Goal: Task Accomplishment & Management: Use online tool/utility

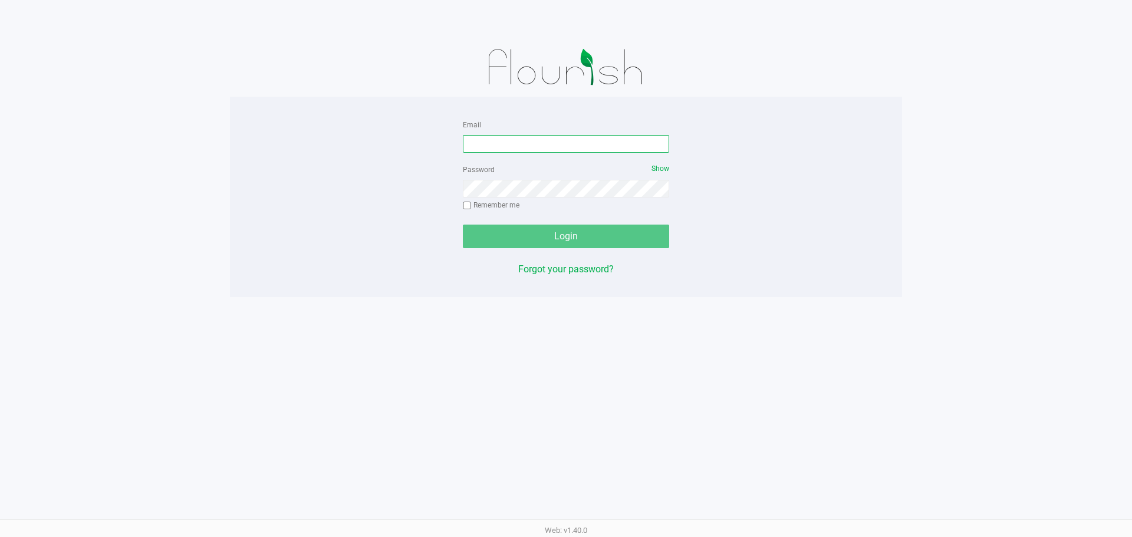
click at [499, 143] on input "Email" at bounding box center [566, 144] width 206 height 18
type input "[EMAIL_ADDRESS][DOMAIN_NAME]"
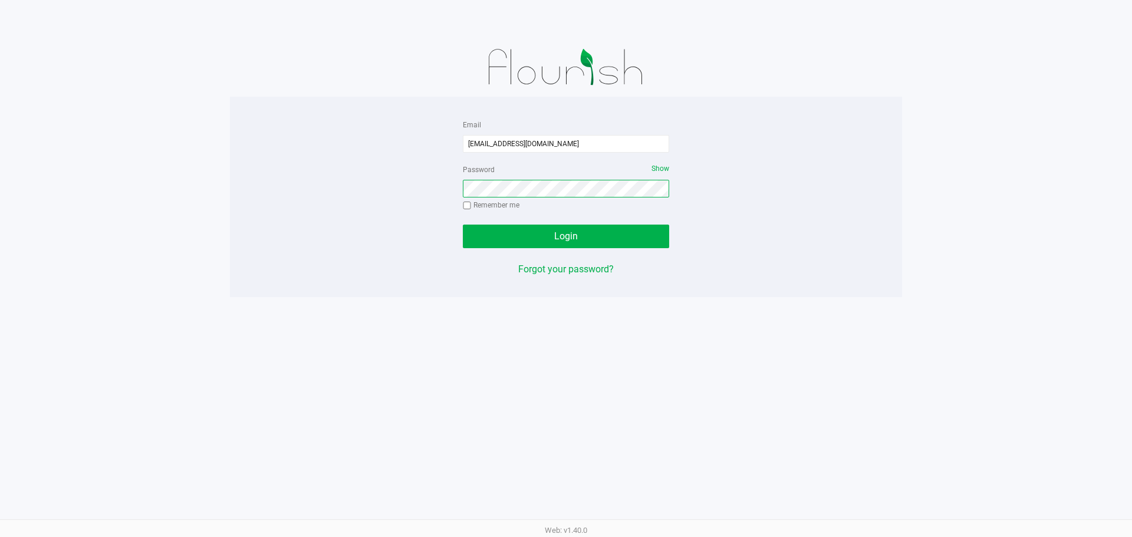
click at [463, 225] on button "Login" at bounding box center [566, 237] width 206 height 24
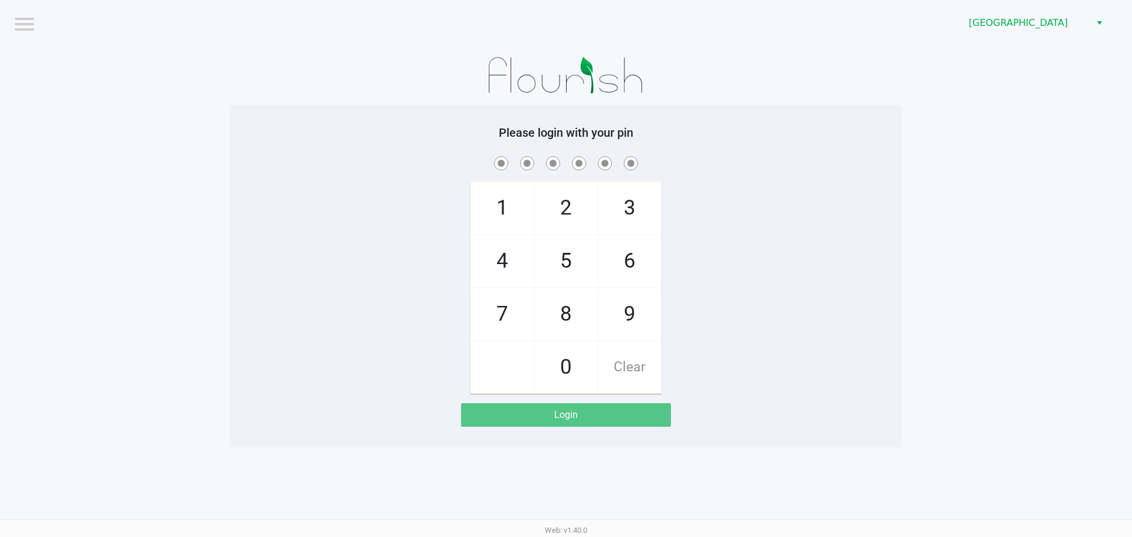
click at [713, 80] on div at bounding box center [566, 75] width 672 height 59
click at [725, 194] on div "1 4 7 2 5 8 0 3 6 9 Clear" at bounding box center [566, 274] width 672 height 240
click at [729, 180] on div "1 4 7 2 5 8 0 3 6 9 Clear" at bounding box center [566, 274] width 672 height 240
checkbox input "true"
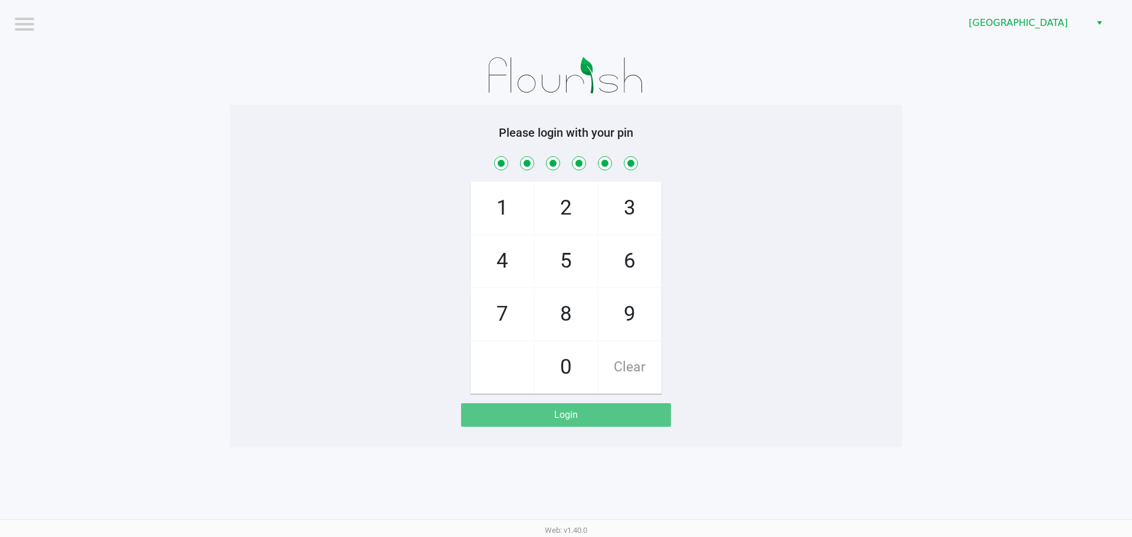
checkbox input "true"
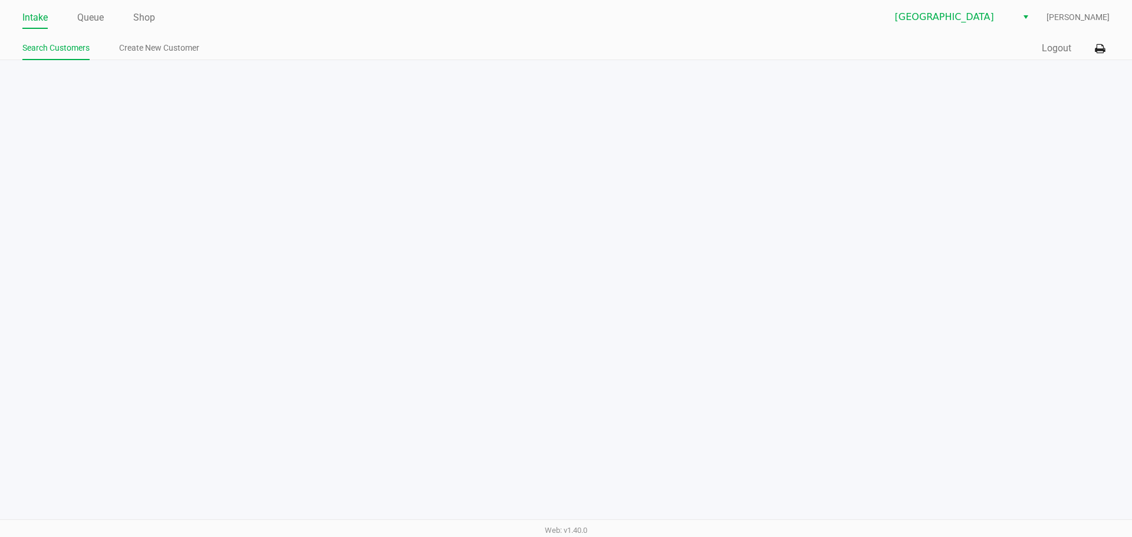
click at [106, 15] on ul "Intake Queue Shop" at bounding box center [294, 18] width 544 height 20
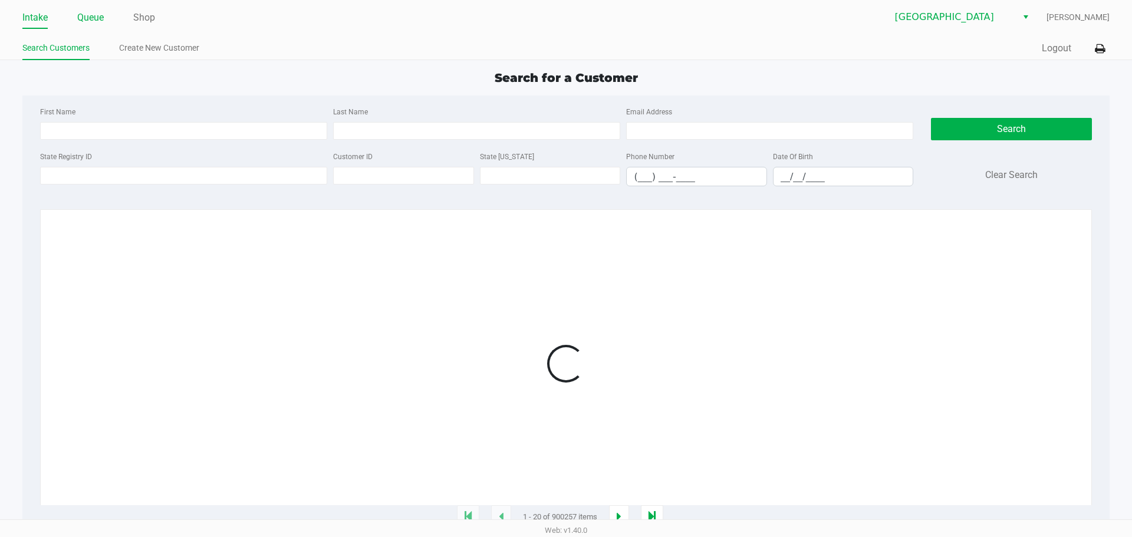
click at [101, 22] on link "Queue" at bounding box center [90, 17] width 27 height 17
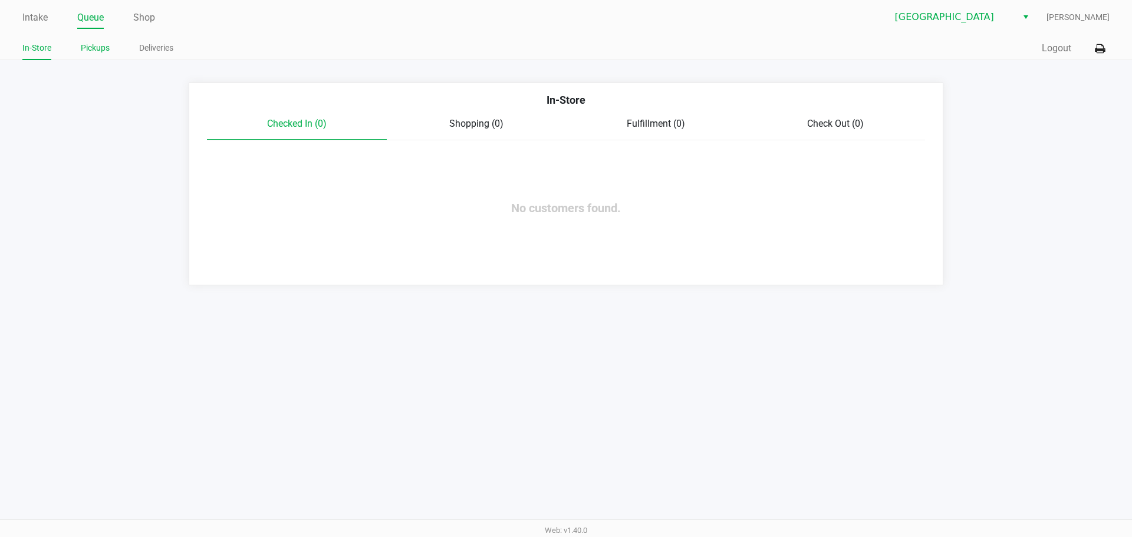
click at [101, 41] on link "Pickups" at bounding box center [95, 48] width 29 height 15
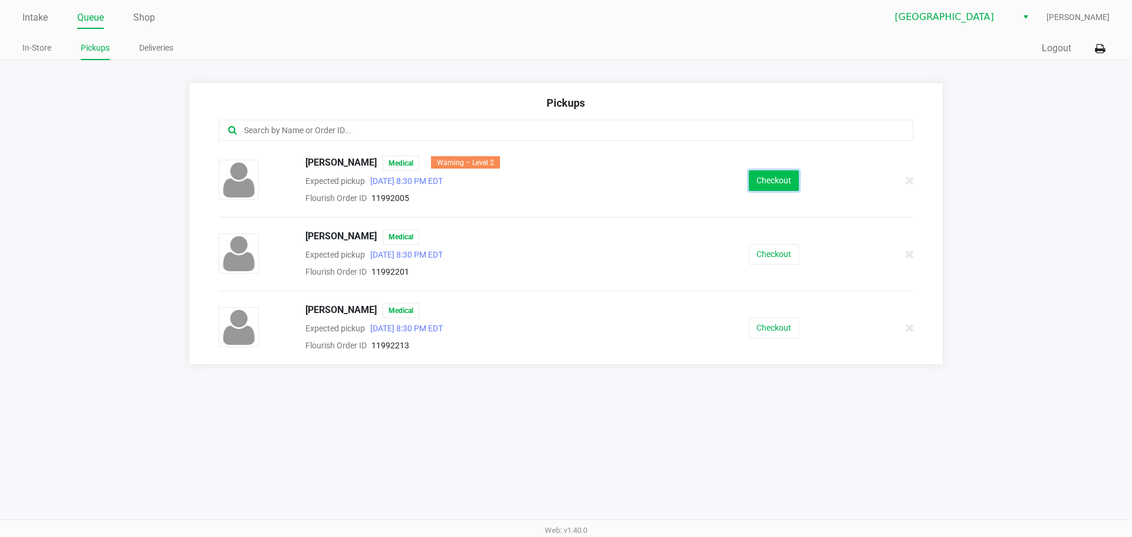
click at [780, 172] on button "Checkout" at bounding box center [774, 180] width 50 height 21
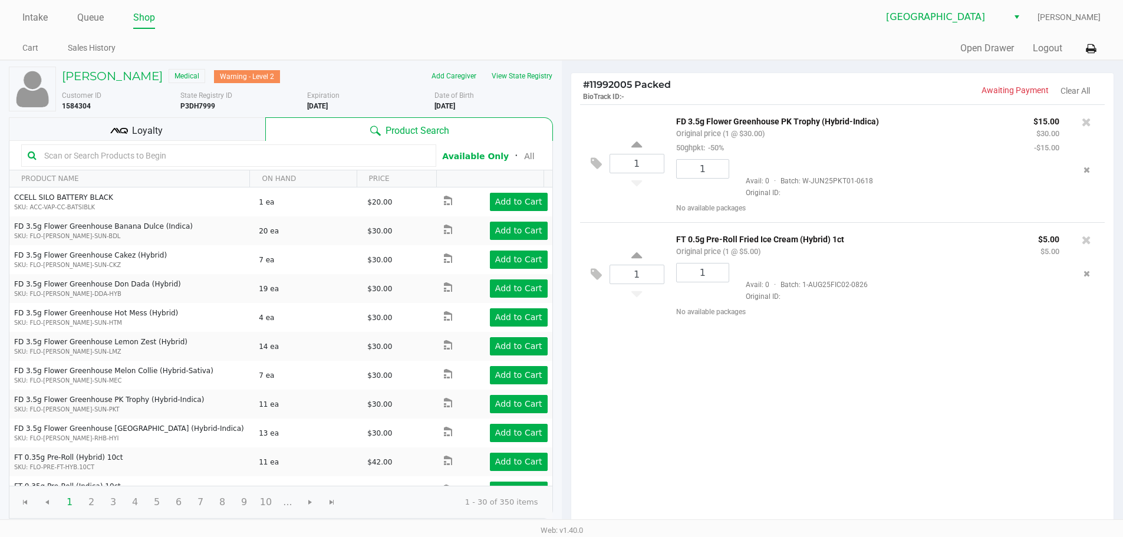
click at [1102, 44] on div "Intake Queue Shop [GEOGRAPHIC_DATA] WC [PERSON_NAME] Cart Sales History Quick S…" at bounding box center [561, 30] width 1123 height 60
click at [1090, 47] on icon at bounding box center [1091, 49] width 10 height 8
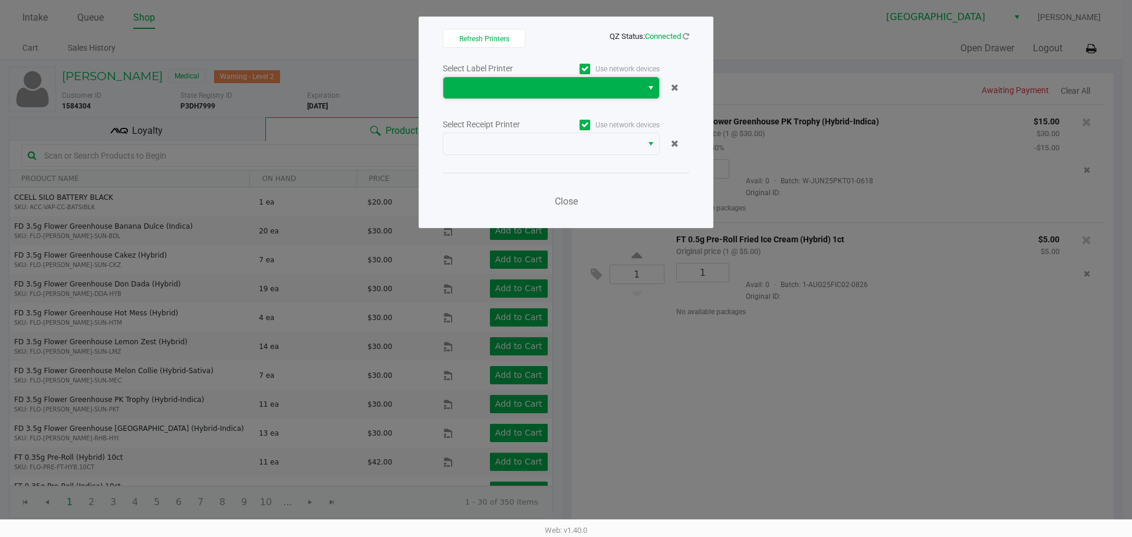
click at [551, 95] on span at bounding box center [542, 87] width 199 height 21
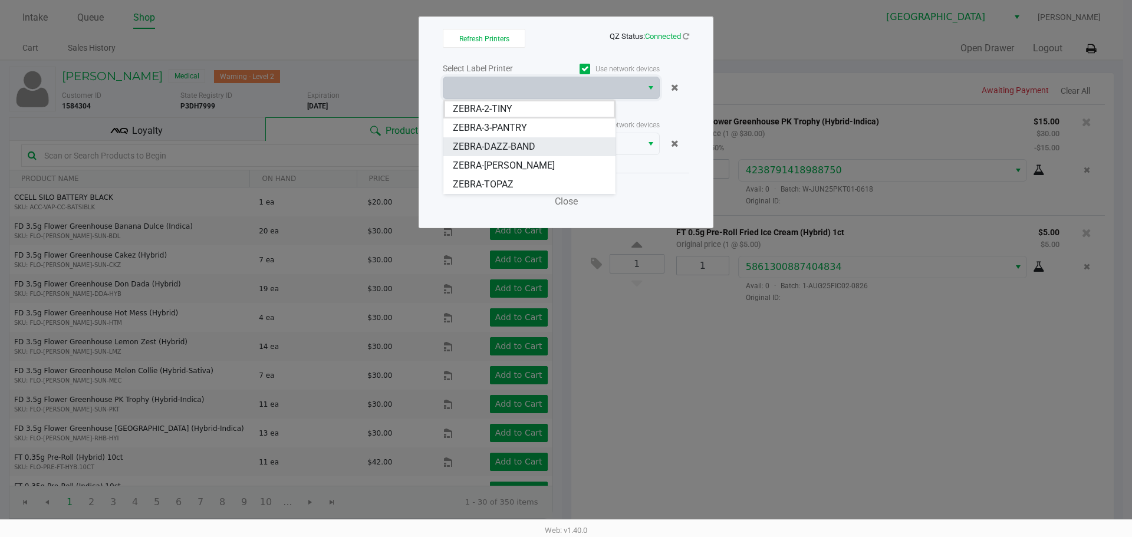
click at [561, 150] on li "ZEBRA-DAZZ-BAND" at bounding box center [529, 146] width 172 height 19
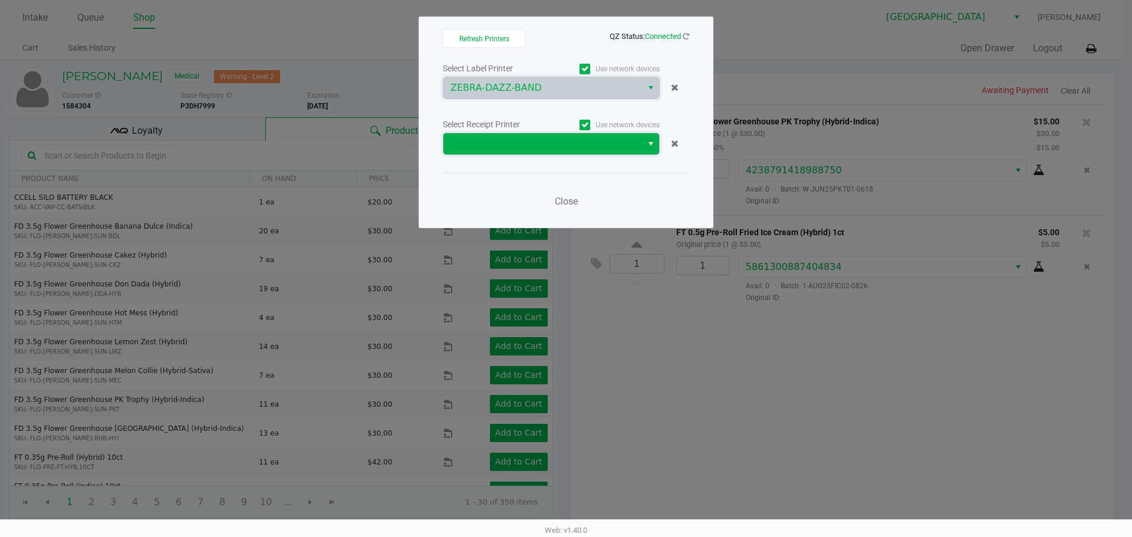
click at [562, 149] on span at bounding box center [542, 144] width 185 height 14
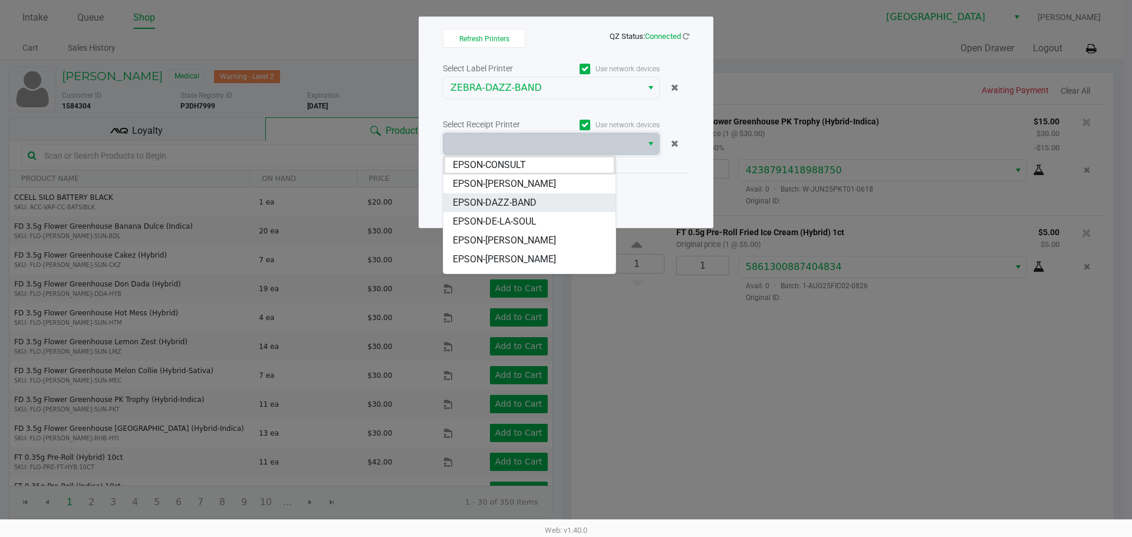
click at [558, 202] on li "EPSON-DAZZ-BAND" at bounding box center [529, 202] width 172 height 19
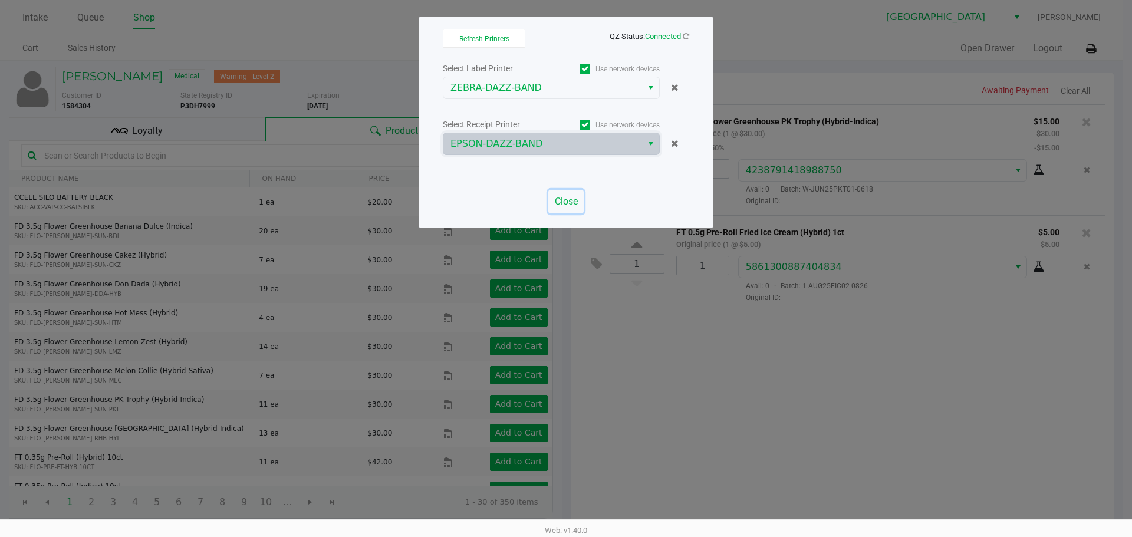
click at [559, 192] on button "Close" at bounding box center [565, 202] width 35 height 24
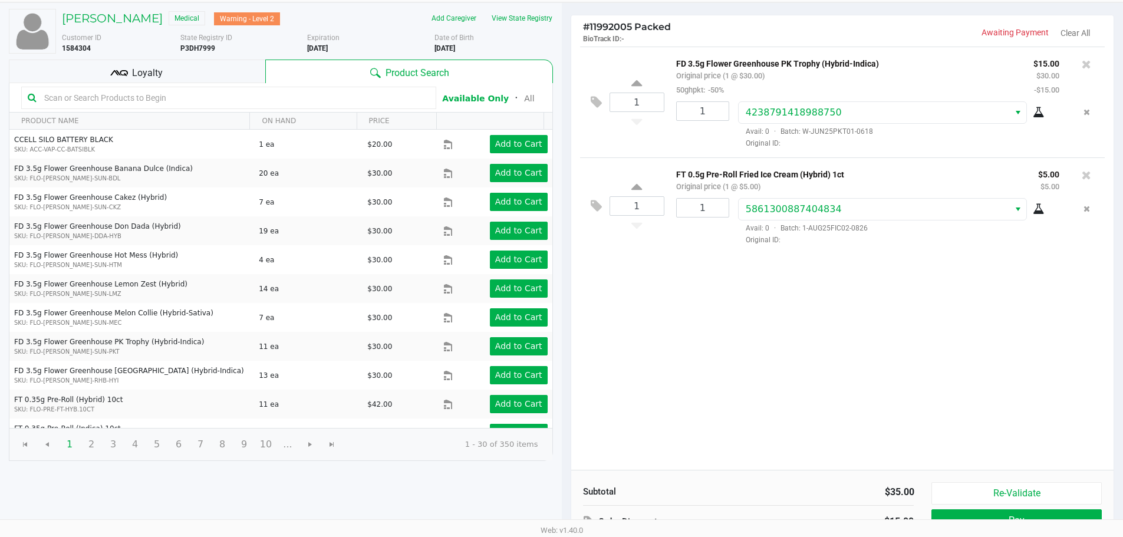
scroll to position [121, 0]
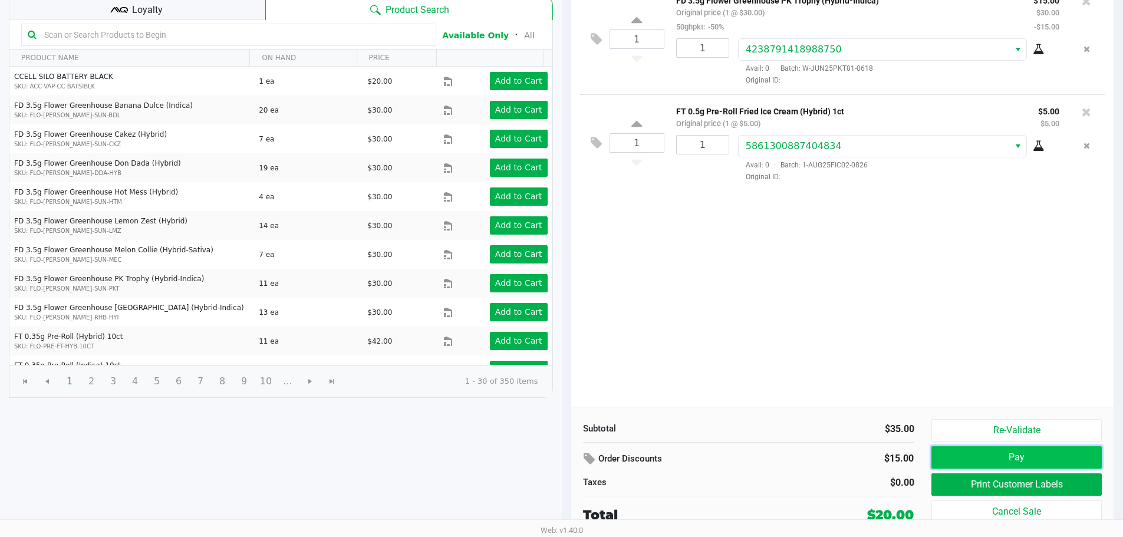
click at [967, 462] on button "Pay" at bounding box center [1016, 457] width 170 height 22
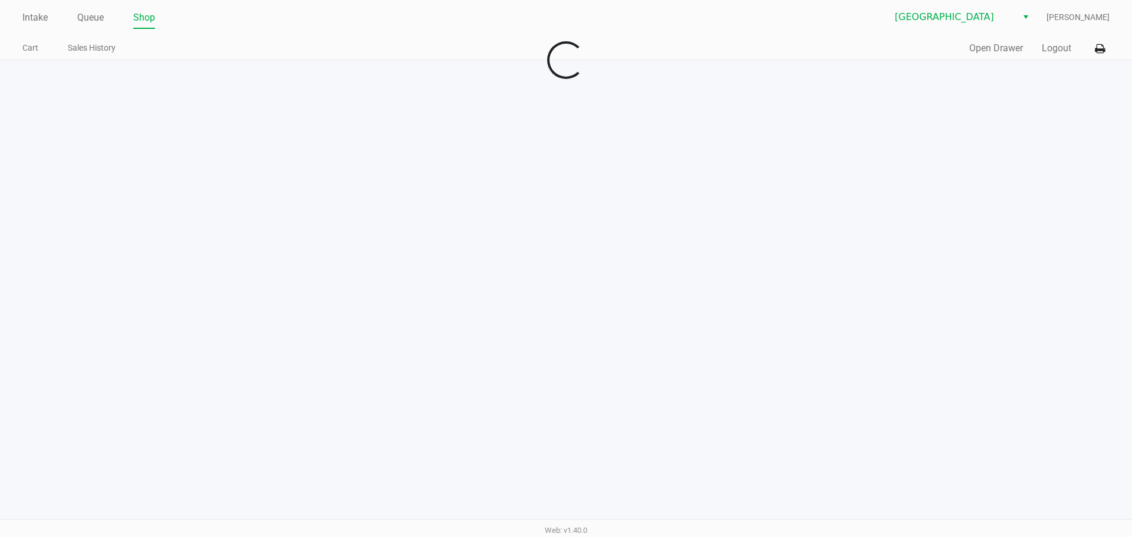
click at [530, 140] on div "Intake Queue Shop [GEOGRAPHIC_DATA] WC [PERSON_NAME] Cart Sales History Quick S…" at bounding box center [566, 268] width 1132 height 537
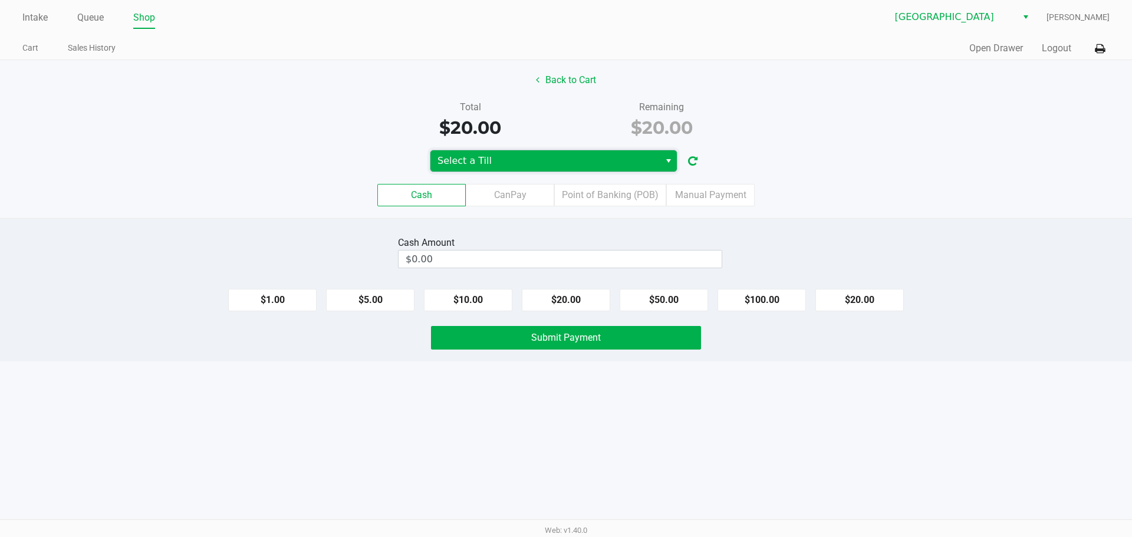
click at [531, 166] on span "Select a Till" at bounding box center [544, 161] width 215 height 14
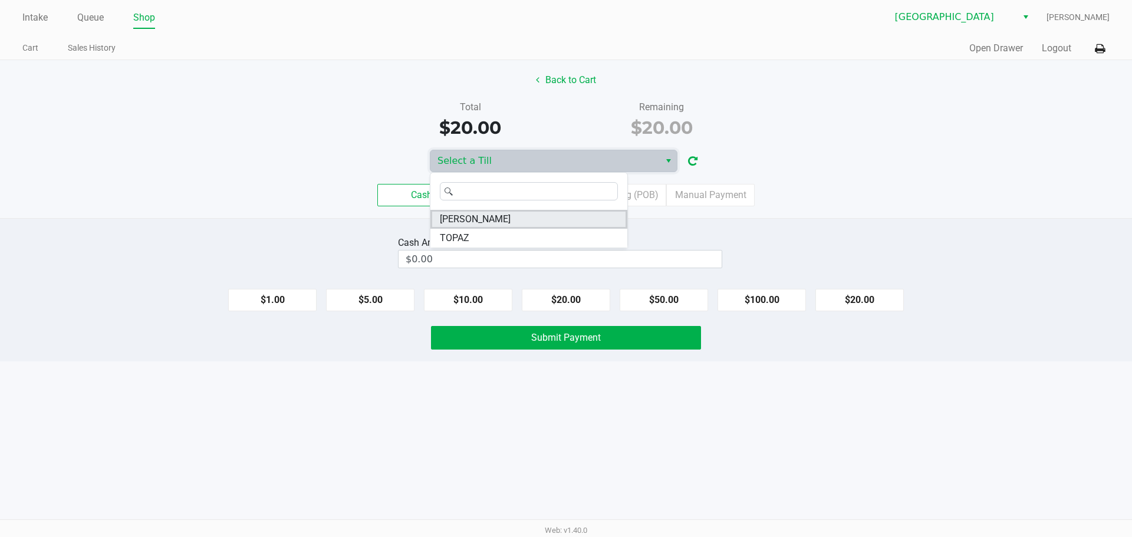
click at [545, 214] on li "[PERSON_NAME]" at bounding box center [528, 219] width 197 height 19
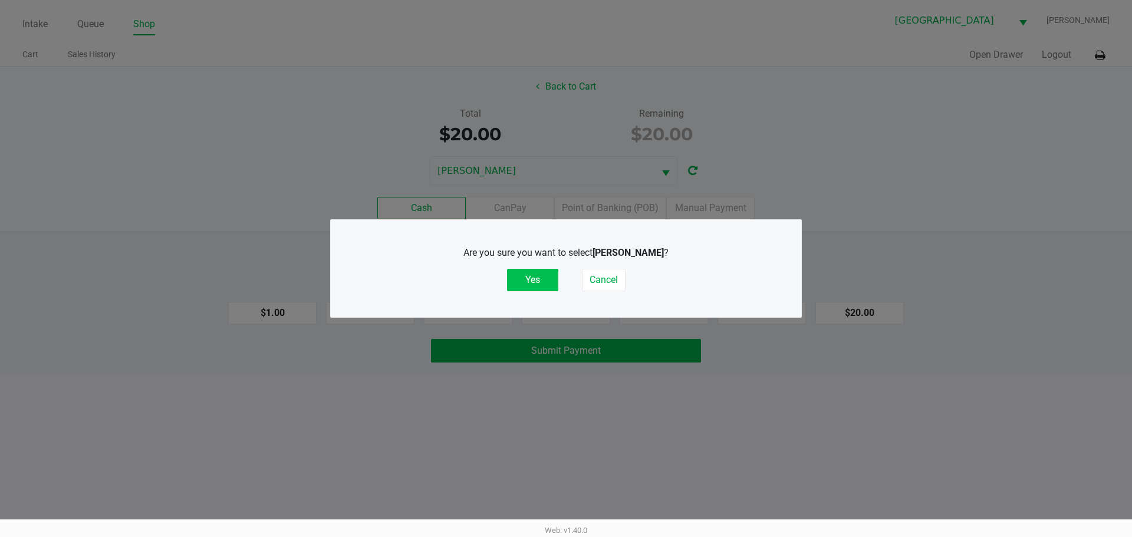
click at [533, 271] on button "Yes" at bounding box center [532, 280] width 51 height 22
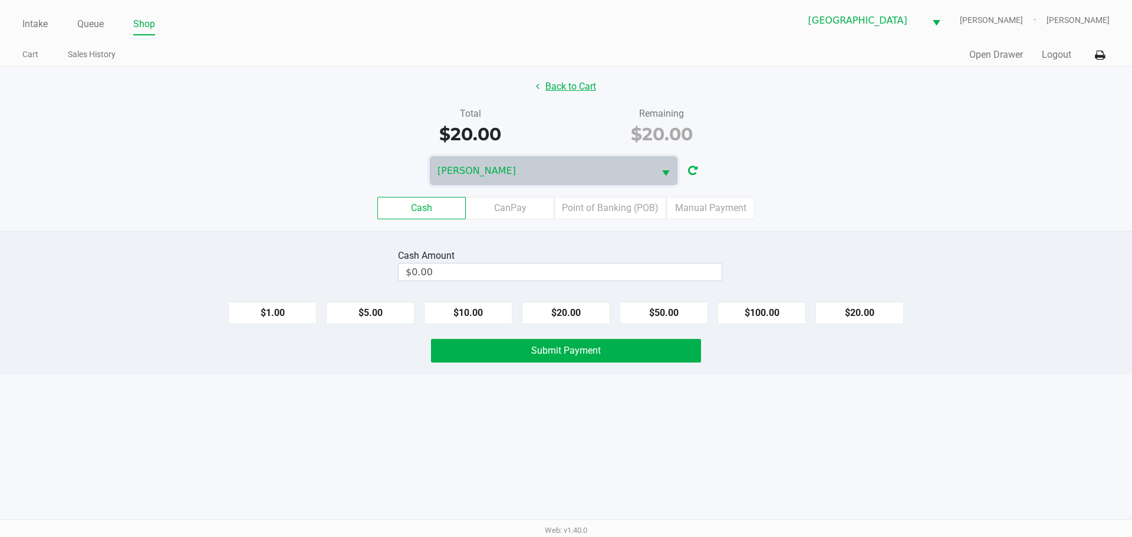
click at [561, 93] on button "Back to Cart" at bounding box center [565, 86] width 75 height 22
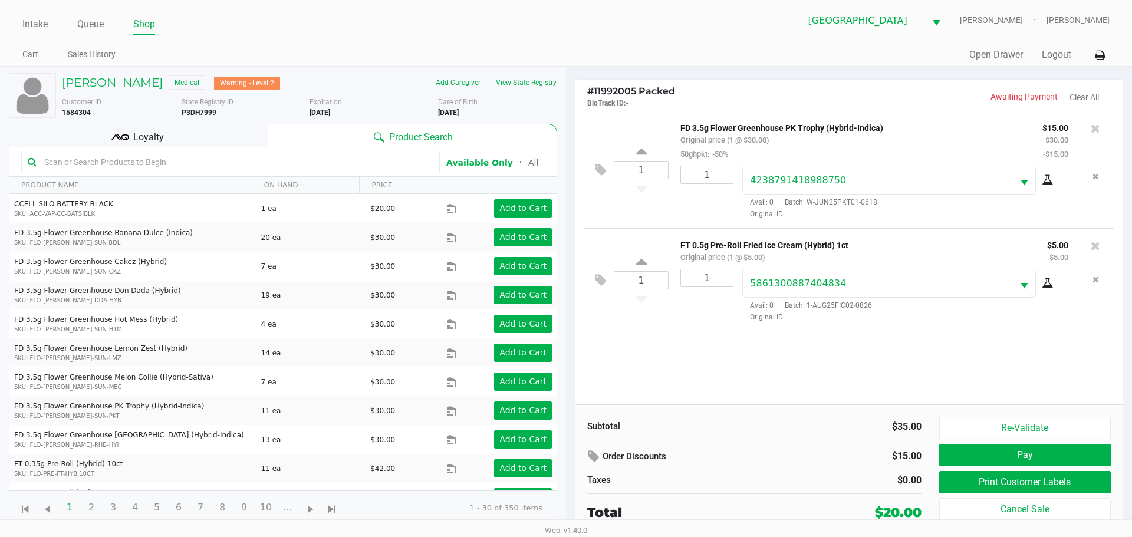
click at [147, 34] on li "Shop" at bounding box center [144, 25] width 22 height 21
click at [147, 31] on link "Shop" at bounding box center [144, 24] width 22 height 17
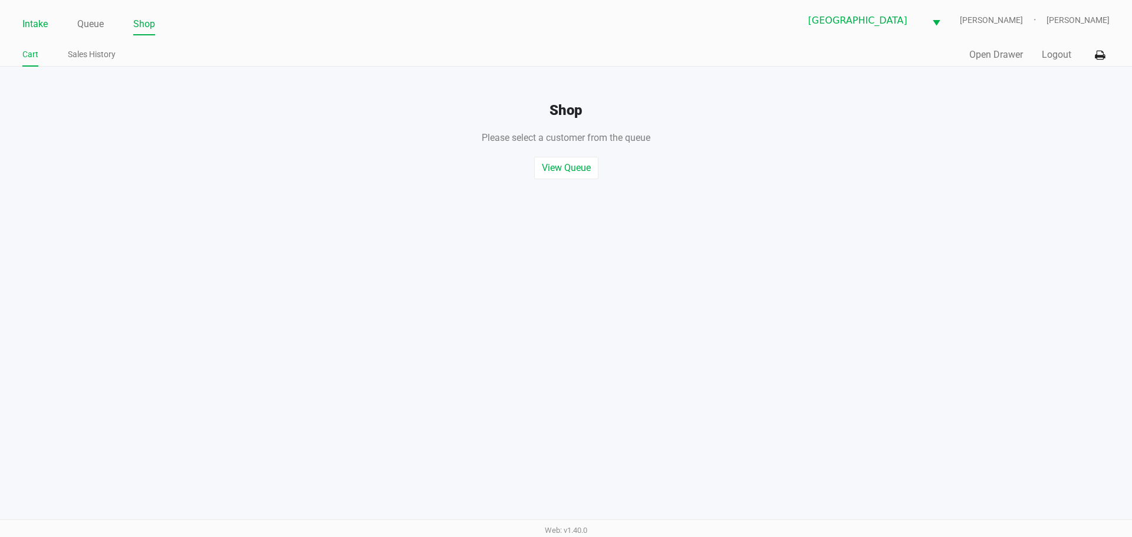
click at [35, 18] on link "Intake" at bounding box center [34, 24] width 25 height 17
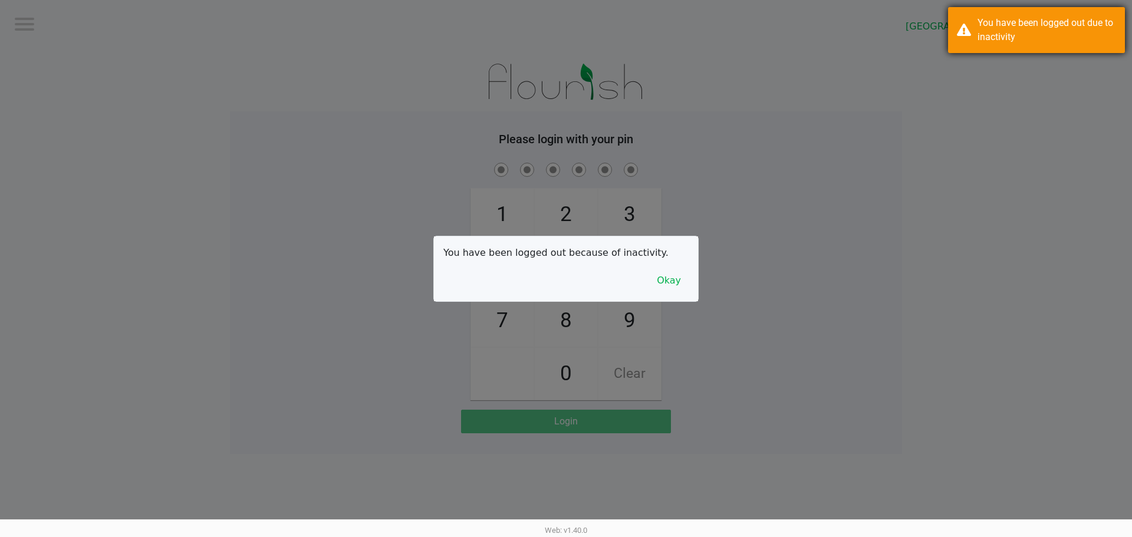
click at [1029, 22] on div "You have been logged out due to inactivity" at bounding box center [1046, 30] width 139 height 28
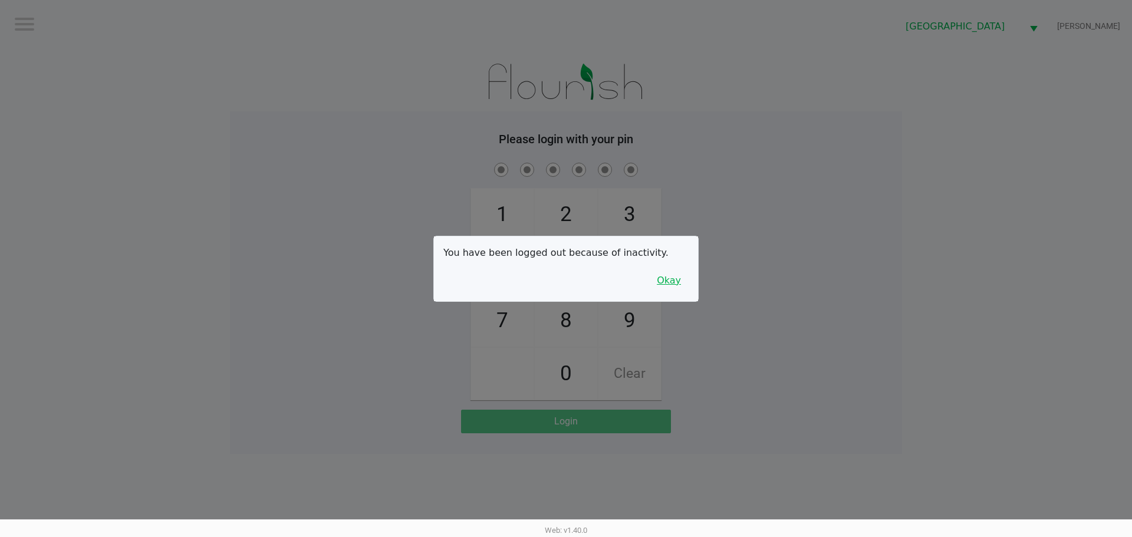
click at [671, 276] on button "Okay" at bounding box center [668, 280] width 39 height 22
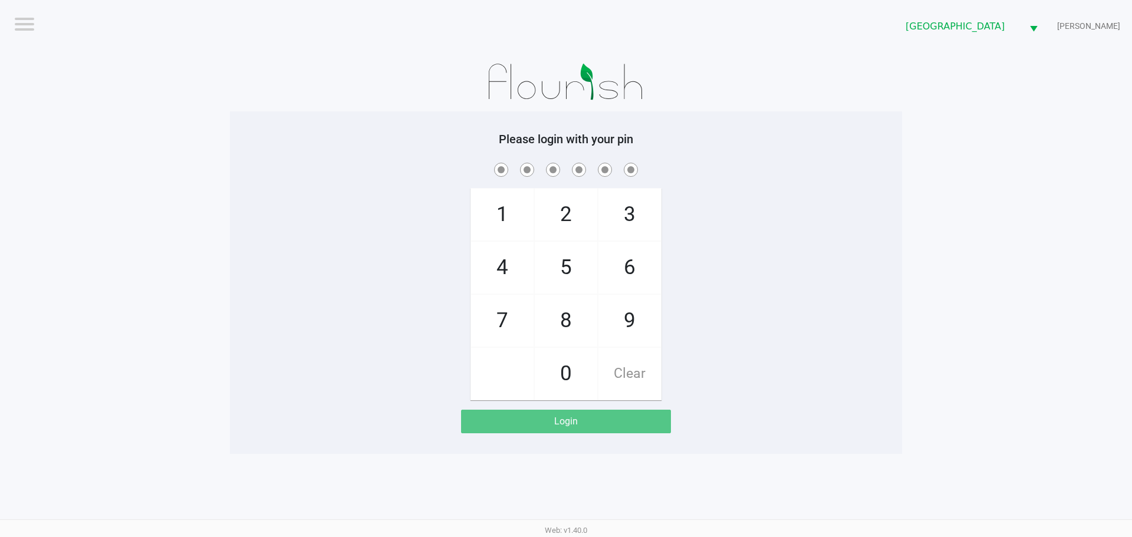
click at [137, 79] on app-pos-login-wrapper "Logout [GEOGRAPHIC_DATA] WC [PERSON_NAME] Please login with your pin 1 4 7 2 5 …" at bounding box center [566, 227] width 1132 height 454
checkbox input "true"
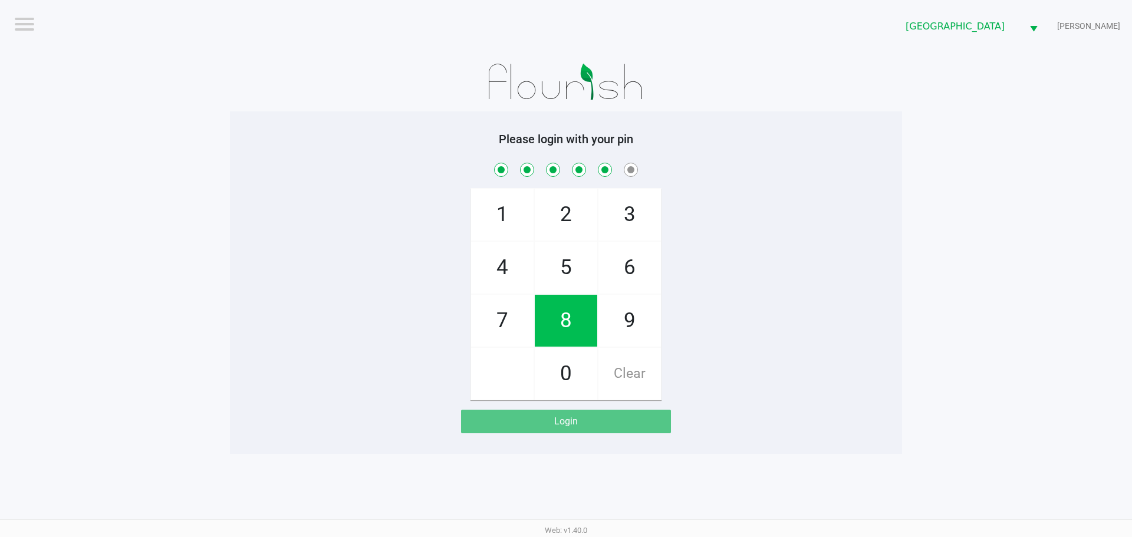
checkbox input "true"
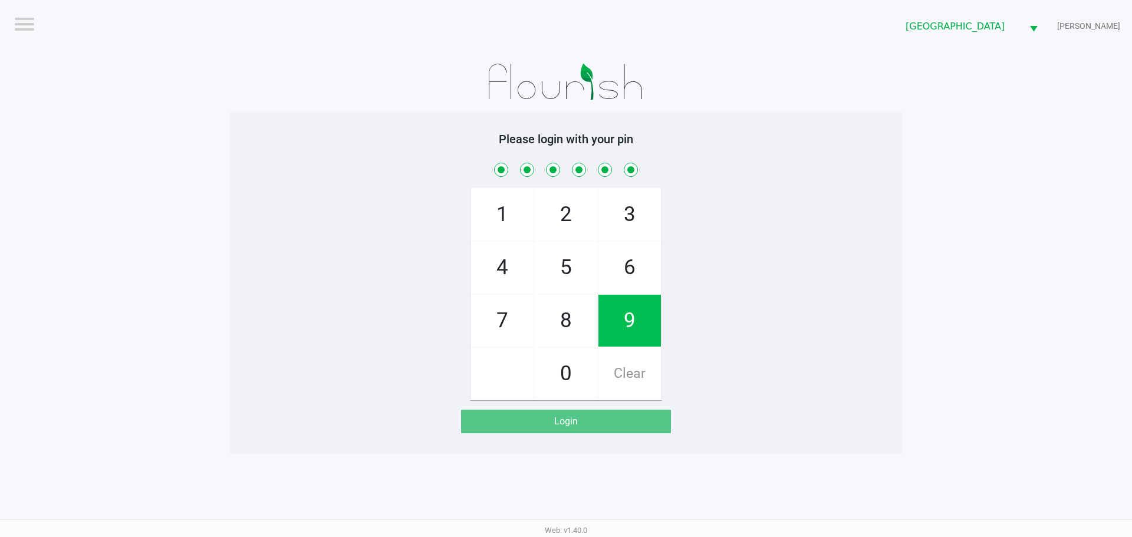
checkbox input "true"
checkbox input "false"
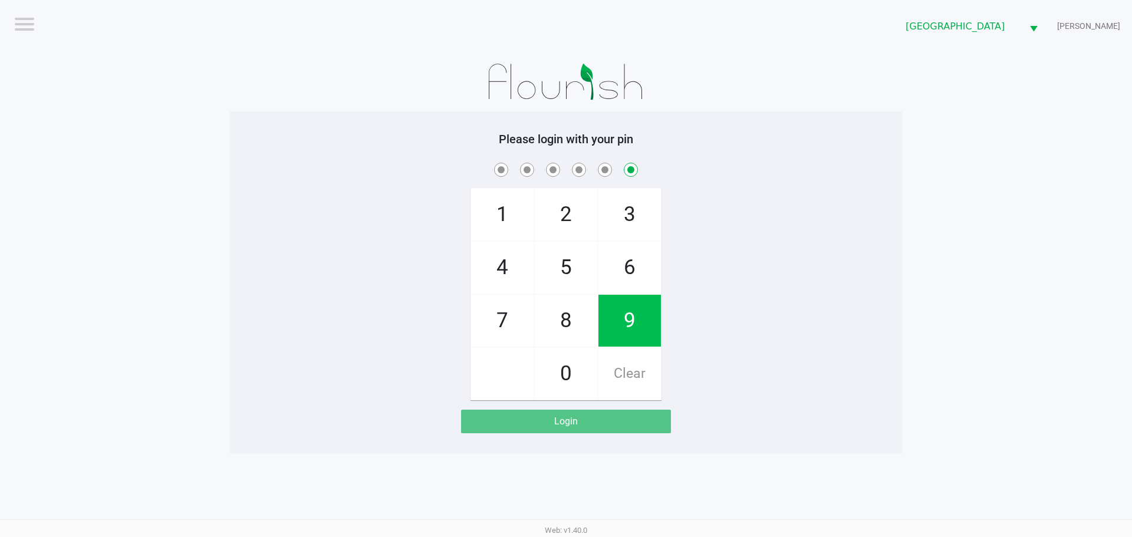
checkbox input "false"
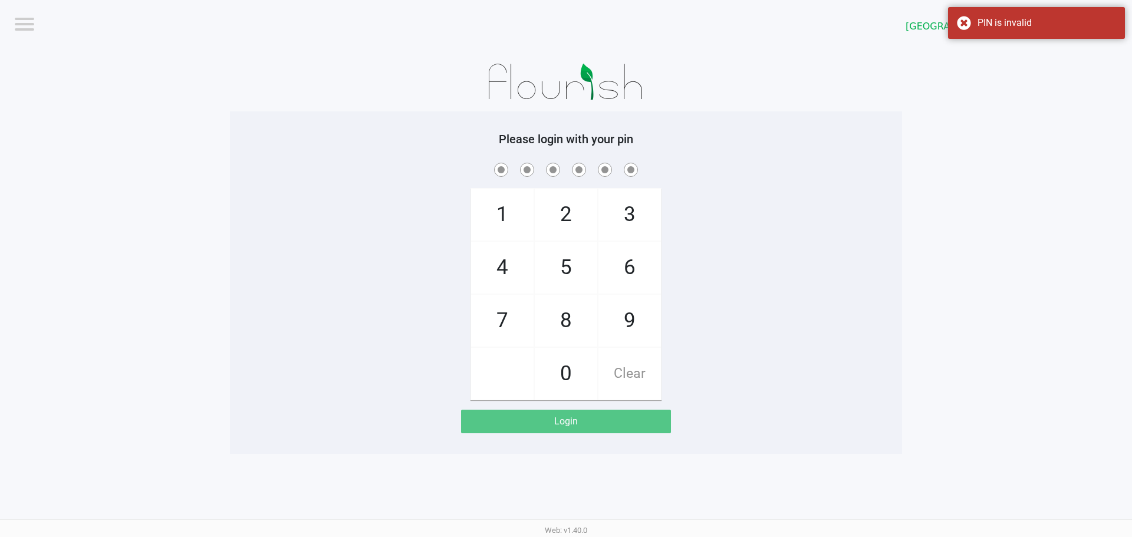
click at [199, 101] on app-pos-login-wrapper "Logout [GEOGRAPHIC_DATA] WC [PERSON_NAME] Please login with your pin 1 4 7 2 5 …" at bounding box center [566, 227] width 1132 height 454
click at [377, 176] on span at bounding box center [566, 169] width 654 height 18
click at [416, 52] on div "Logout" at bounding box center [278, 26] width 575 height 52
checkbox input "true"
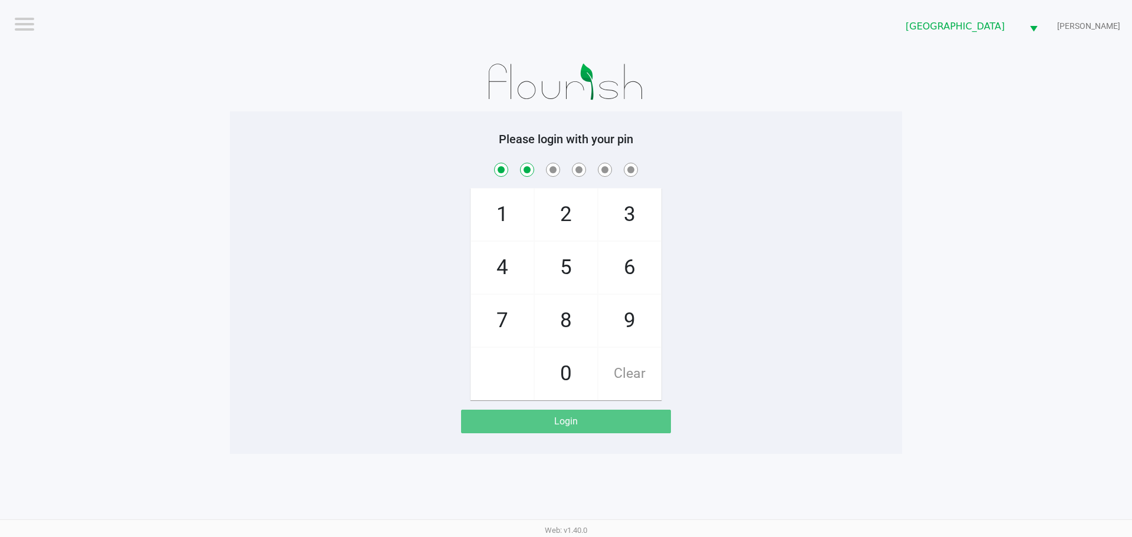
checkbox input "true"
